Goal: Task Accomplishment & Management: Manage account settings

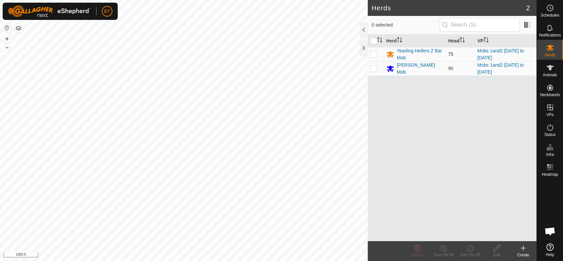
click at [373, 55] on p-checkbox at bounding box center [374, 53] width 7 height 5
checkbox input "true"
click at [377, 68] on p-checkbox at bounding box center [374, 68] width 7 height 5
checkbox input "true"
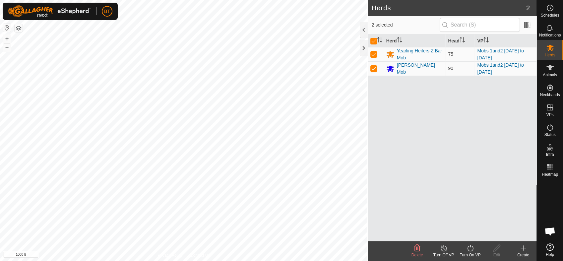
click at [445, 254] on div "Turn Off VP" at bounding box center [444, 255] width 27 height 6
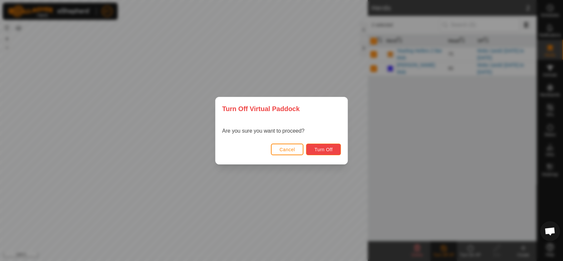
click at [326, 147] on span "Turn Off" at bounding box center [324, 149] width 18 height 5
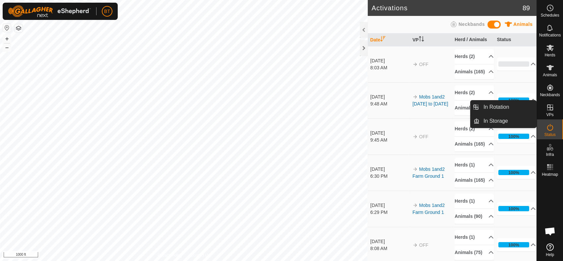
click at [550, 106] on icon at bounding box center [551, 108] width 6 height 6
click at [552, 110] on icon at bounding box center [551, 108] width 6 height 6
click at [554, 110] on icon at bounding box center [551, 108] width 8 height 8
click at [514, 105] on link "In Rotation" at bounding box center [508, 107] width 57 height 13
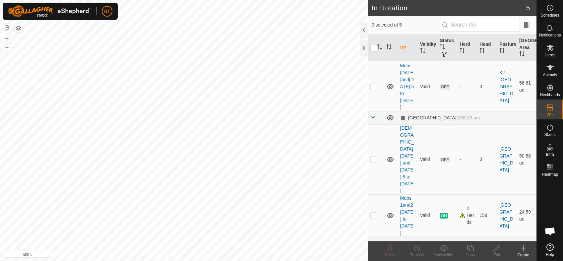
scroll to position [49, 0]
click at [523, 250] on icon at bounding box center [524, 248] width 8 height 8
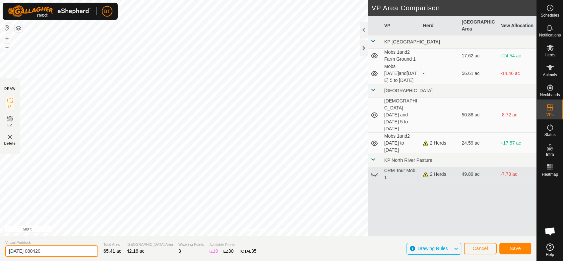
click at [61, 252] on input "[DATE] 080420" at bounding box center [51, 252] width 93 height 12
type input "2"
type input "Mobs1and2 [DATE]"
click at [513, 246] on span "Save" at bounding box center [515, 248] width 11 height 5
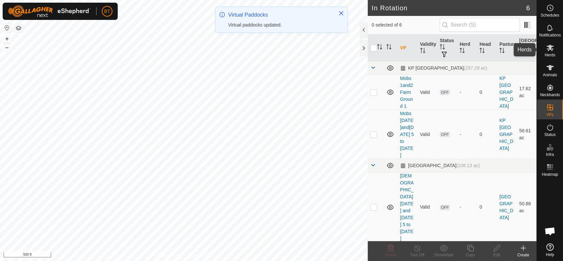
click at [553, 52] on es-mob-svg-icon at bounding box center [551, 47] width 12 height 11
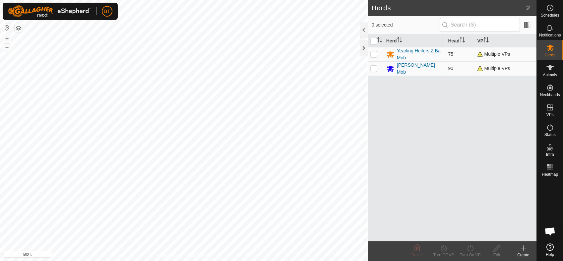
click at [373, 56] on p-checkbox at bounding box center [374, 53] width 7 height 5
checkbox input "true"
click at [372, 67] on p-checkbox at bounding box center [374, 68] width 7 height 5
checkbox input "true"
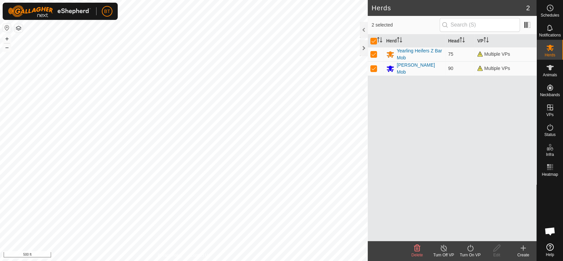
click at [474, 254] on div "Turn On VP" at bounding box center [470, 255] width 27 height 6
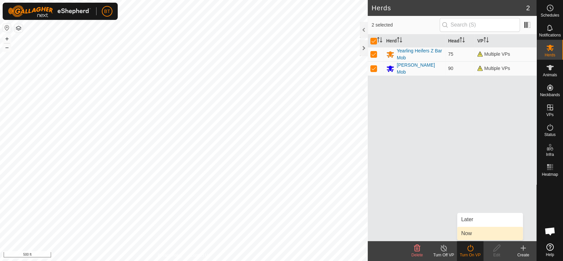
click at [470, 234] on link "Now" at bounding box center [491, 233] width 66 height 13
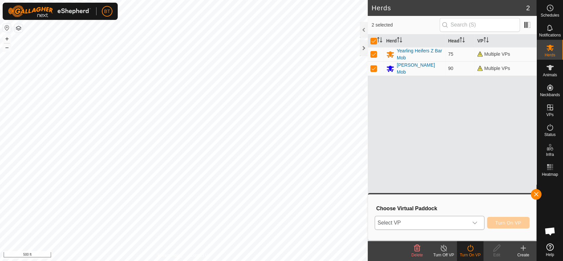
click at [479, 221] on div "dropdown trigger" at bounding box center [475, 222] width 13 height 13
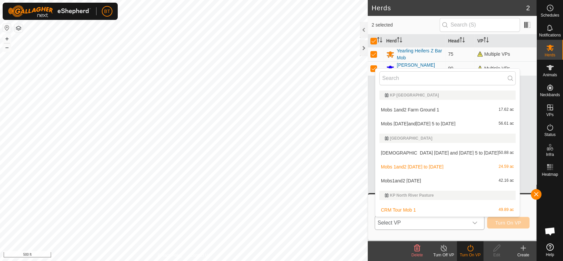
click at [397, 179] on li "Mobs1and2 [DATE] 42.16 ac" at bounding box center [448, 180] width 144 height 13
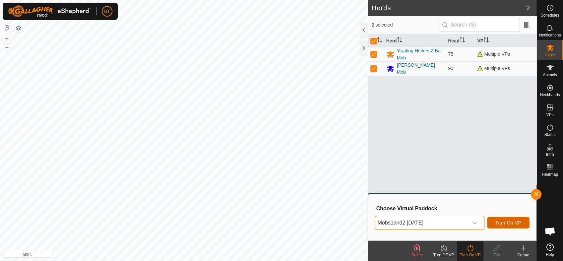
click at [506, 221] on span "Turn On VP" at bounding box center [509, 222] width 26 height 5
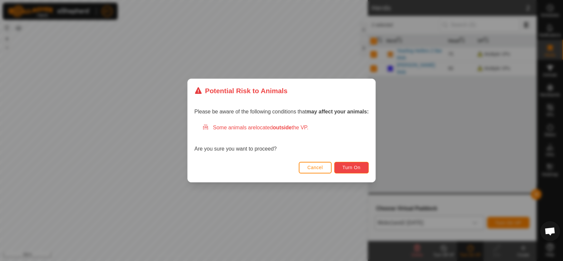
click at [352, 165] on span "Turn On" at bounding box center [352, 167] width 18 height 5
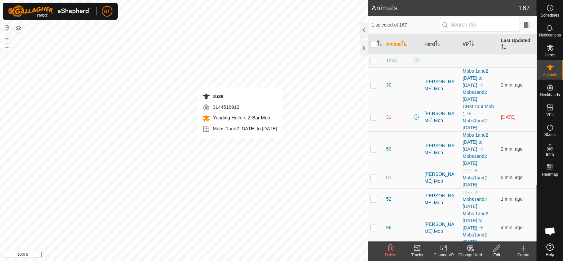
checkbox input "false"
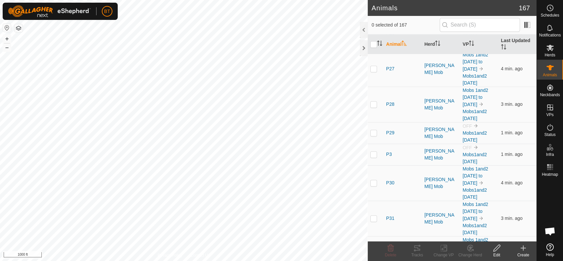
scroll to position [922, 0]
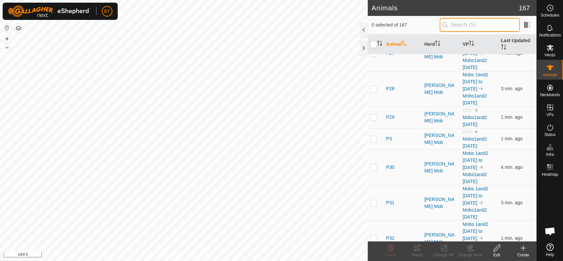
click at [488, 29] on input "text" at bounding box center [480, 25] width 80 height 14
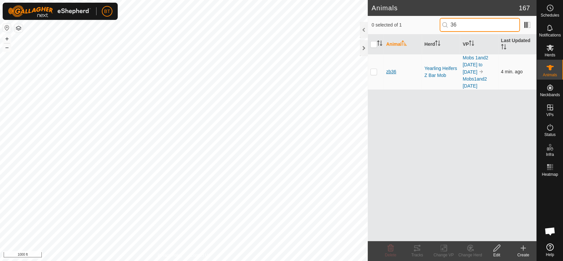
type input "36"
click at [389, 72] on span "zb36" at bounding box center [392, 71] width 10 height 7
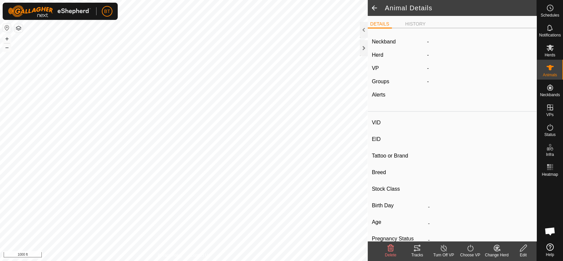
type input "zb36"
type input "-"
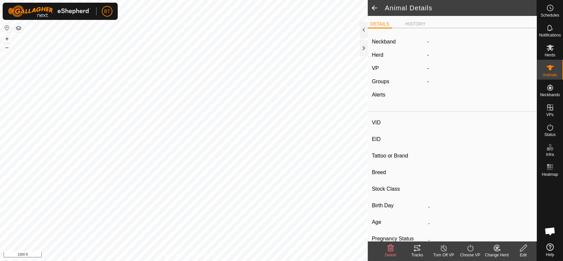
type input "0 kg"
type input "-"
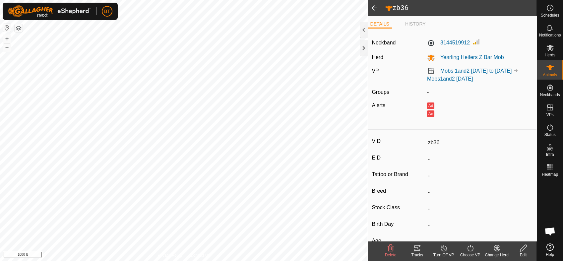
click at [418, 250] on icon at bounding box center [417, 248] width 6 height 5
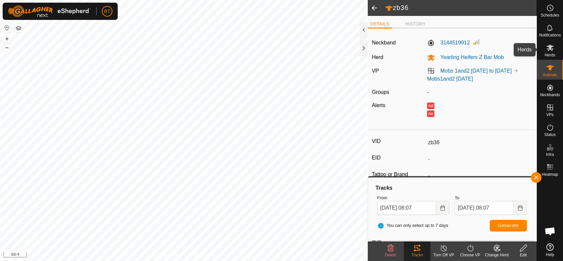
click at [552, 49] on icon at bounding box center [551, 48] width 8 height 8
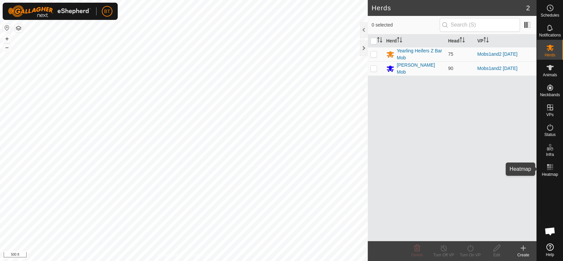
click at [551, 169] on rect at bounding box center [551, 170] width 2 height 2
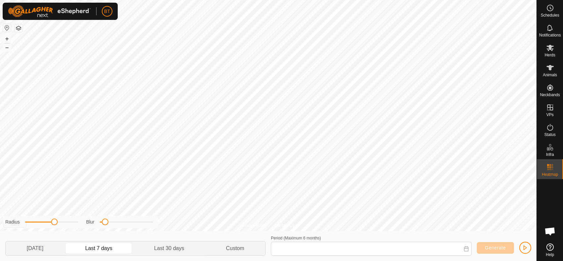
type input "[DATE] - [DATE]"
